Goal: Task Accomplishment & Management: Use online tool/utility

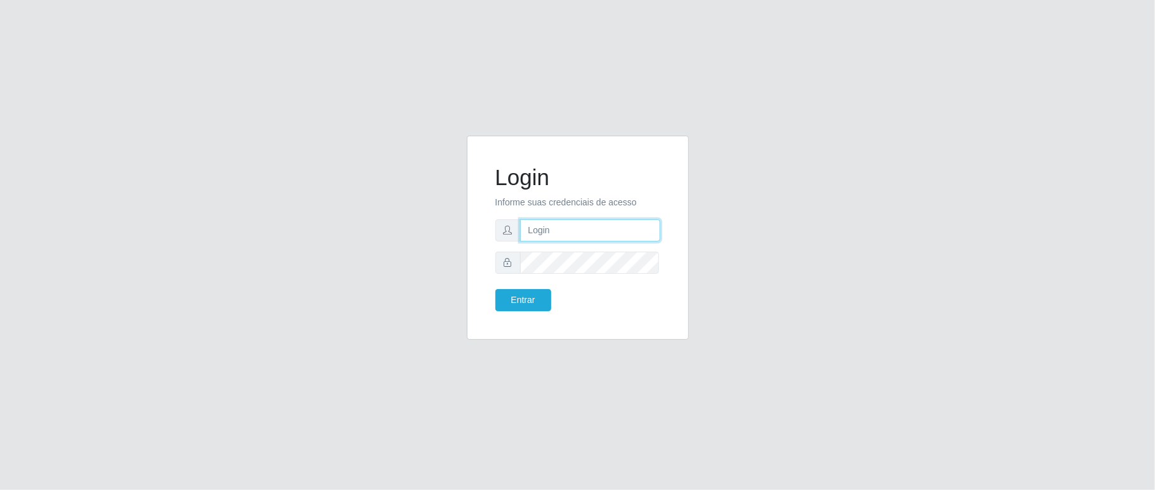
click at [584, 221] on input "text" at bounding box center [590, 231] width 140 height 22
type input "aislan@ideal"
click at [496, 289] on button "Entrar" at bounding box center [524, 300] width 56 height 22
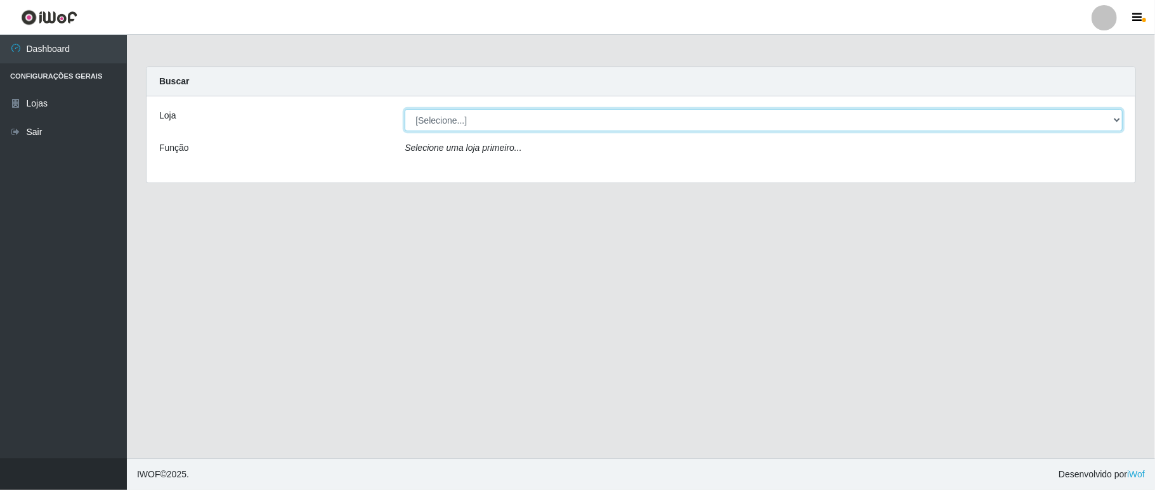
click at [808, 117] on select "[Selecione...] Ideal - Conceição" at bounding box center [764, 120] width 718 height 22
select select "231"
click at [405, 109] on select "[Selecione...] Ideal - Conceição" at bounding box center [764, 120] width 718 height 22
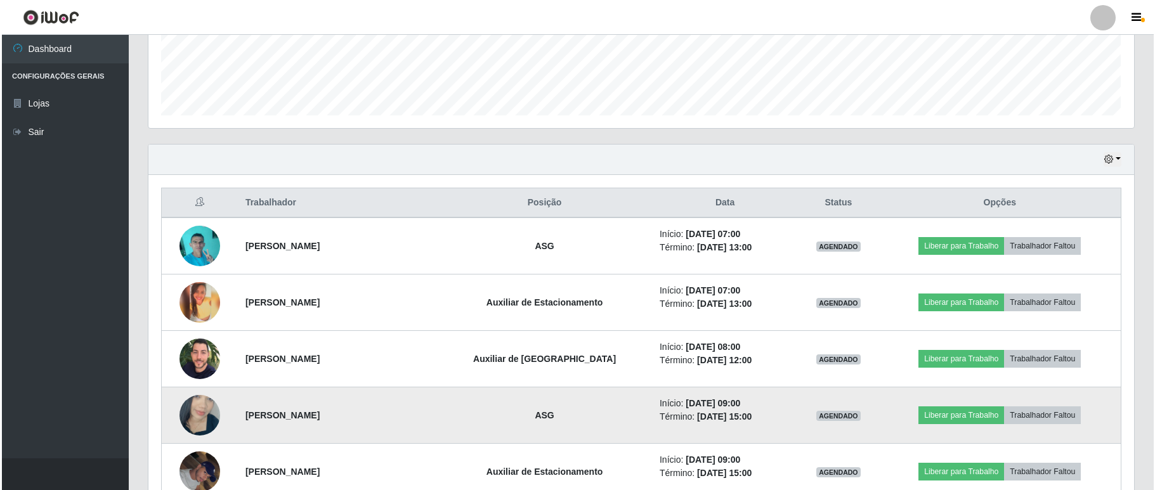
scroll to position [423, 0]
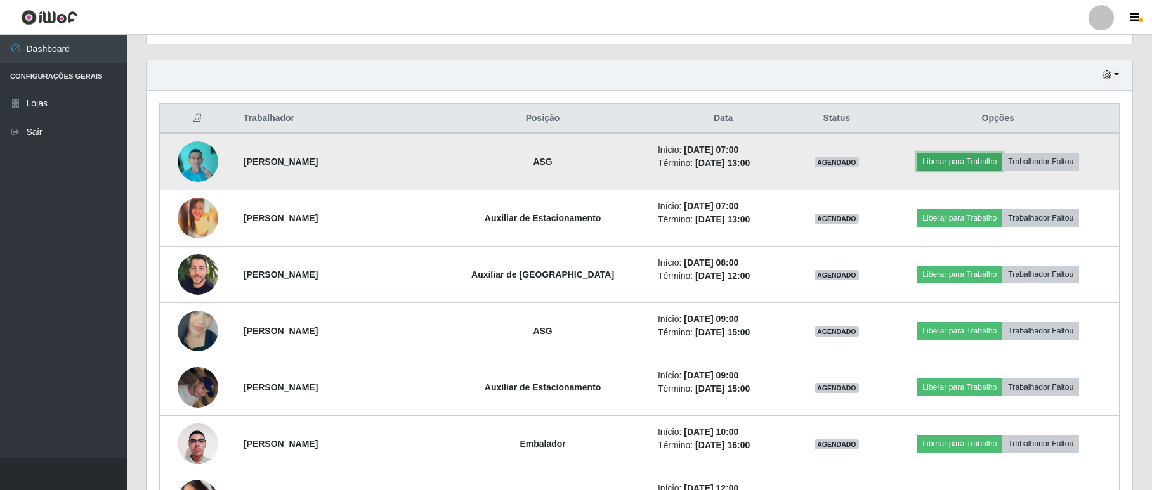
click at [964, 165] on button "Liberar para Trabalho" at bounding box center [960, 162] width 86 height 18
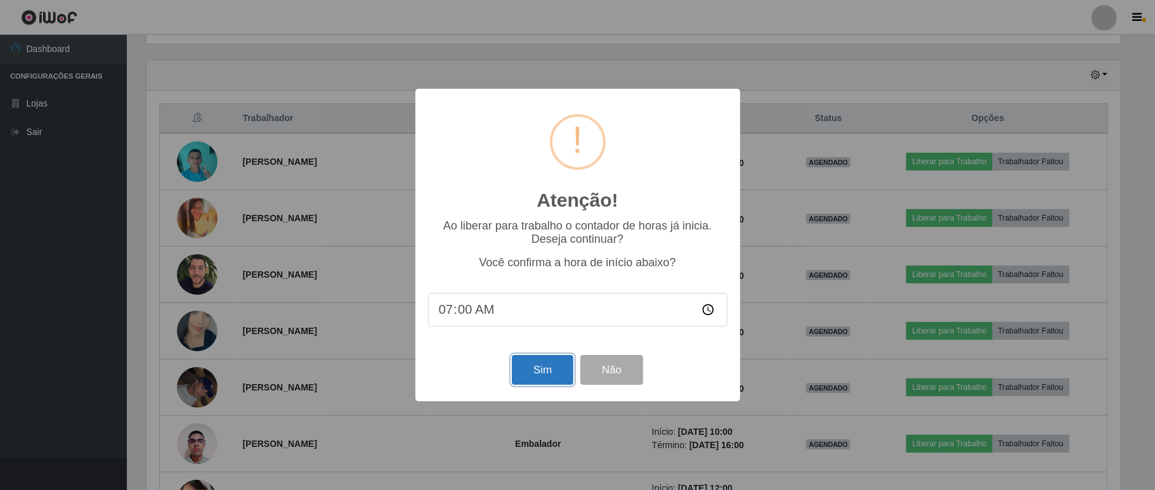
click at [538, 381] on button "Sim" at bounding box center [543, 370] width 62 height 30
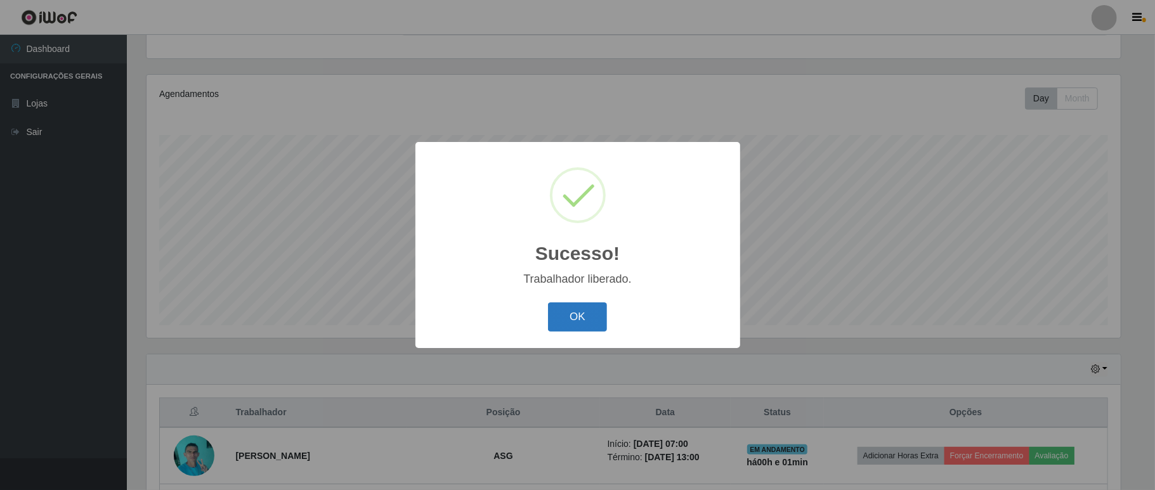
click at [591, 316] on button "OK" at bounding box center [577, 318] width 59 height 30
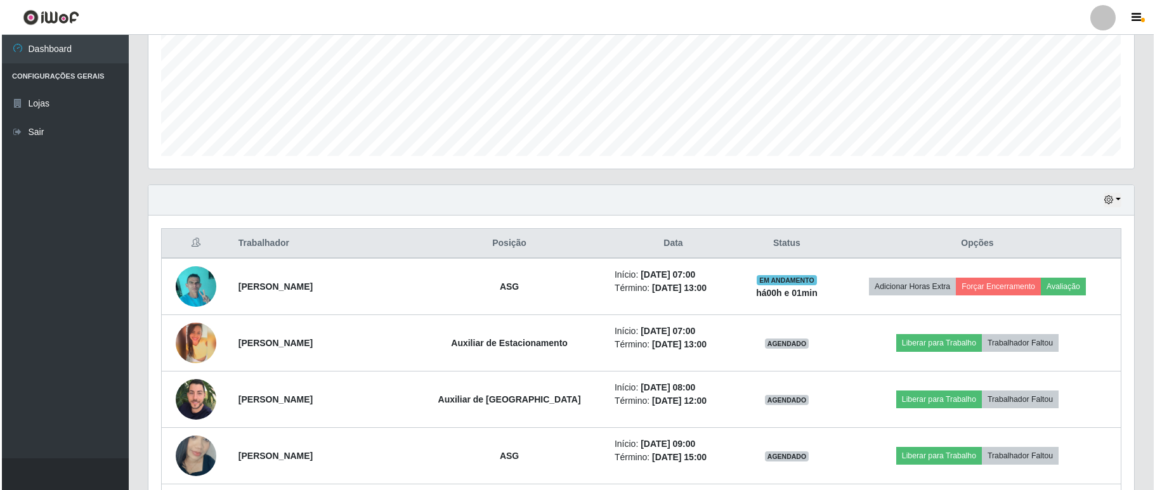
scroll to position [382, 0]
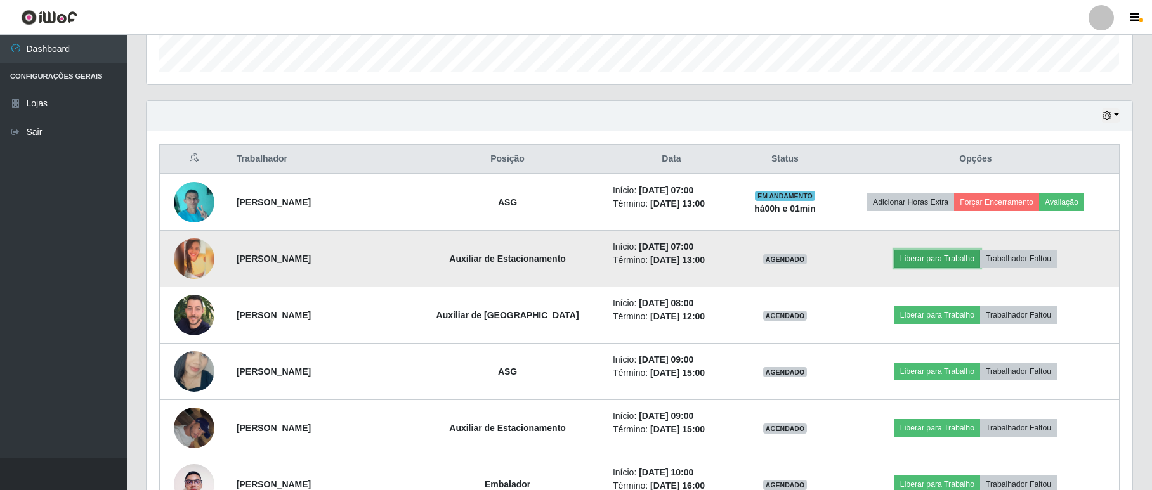
click at [921, 258] on button "Liberar para Trabalho" at bounding box center [938, 259] width 86 height 18
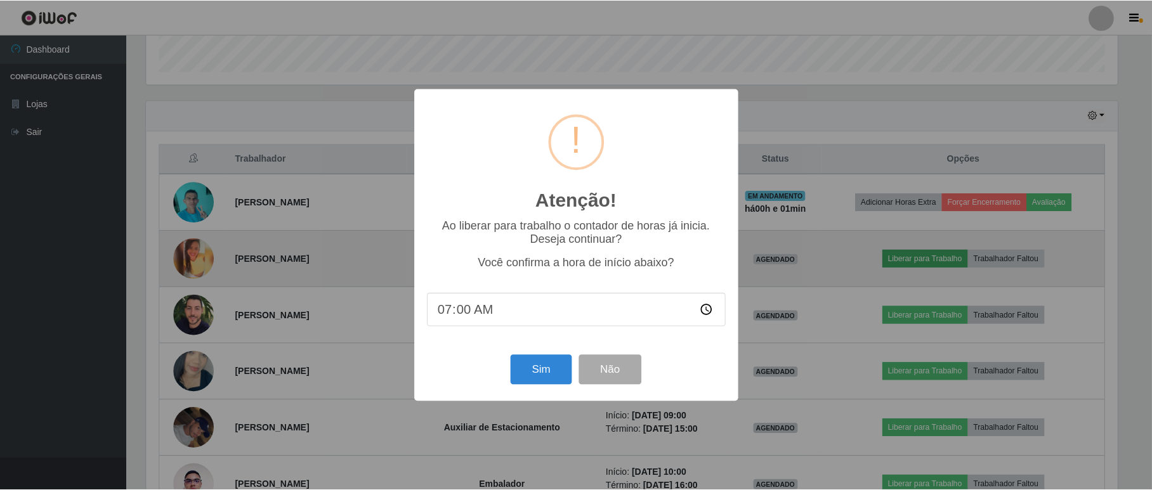
scroll to position [264, 975]
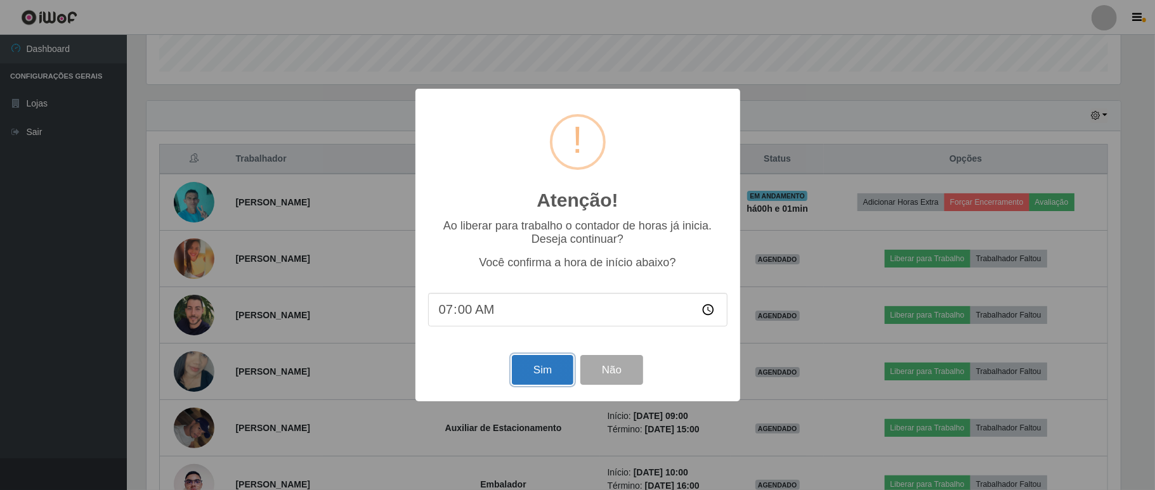
click at [522, 367] on button "Sim" at bounding box center [543, 370] width 62 height 30
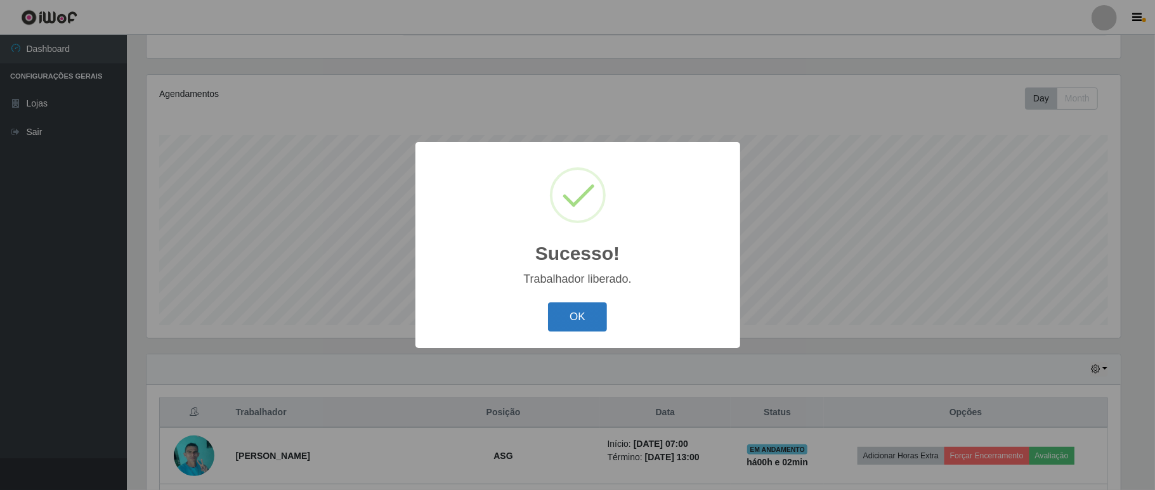
click at [585, 322] on button "OK" at bounding box center [577, 318] width 59 height 30
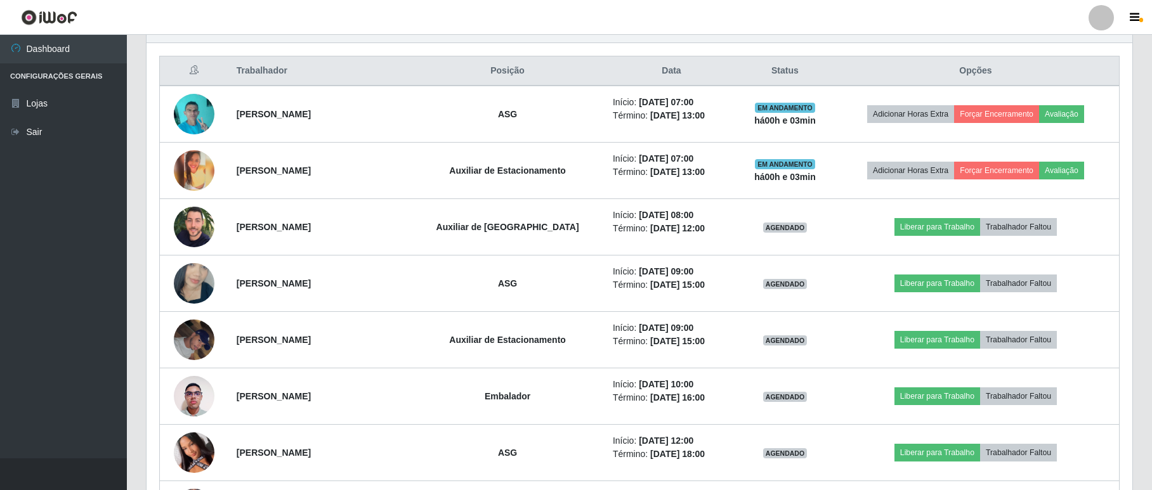
scroll to position [386, 0]
